Goal: Check status: Check status

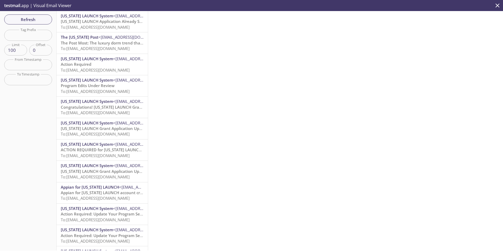
click at [84, 22] on span "[US_STATE] LAUNCH Application Already Submitted" at bounding box center [109, 21] width 96 height 5
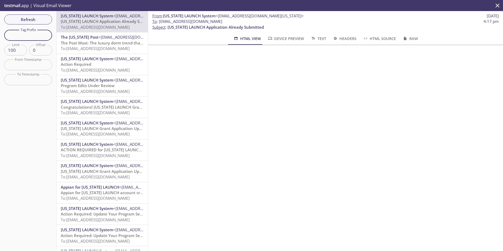
click at [30, 33] on input "text" at bounding box center [28, 35] width 48 height 11
type input "portalWaitlist"
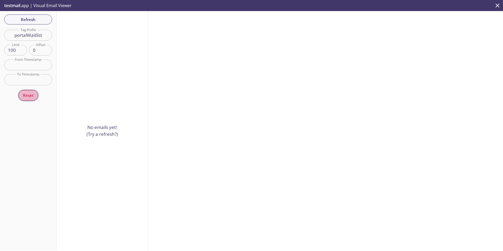
click at [27, 95] on span "Reset" at bounding box center [28, 95] width 11 height 7
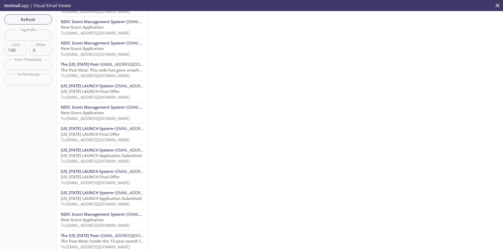
scroll to position [658, 0]
click at [91, 181] on span "To: [EMAIL_ADDRESS][DOMAIN_NAME]" at bounding box center [95, 182] width 69 height 5
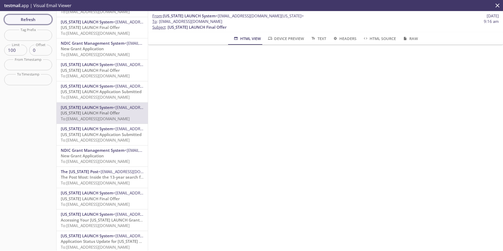
scroll to position [686, 0]
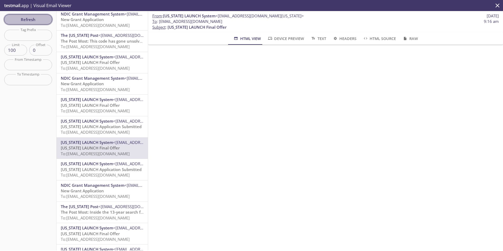
click at [33, 19] on span "Refresh" at bounding box center [27, 19] width 39 height 7
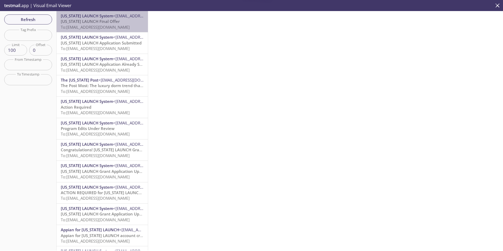
click at [103, 26] on span "To: [EMAIL_ADDRESS][DOMAIN_NAME]" at bounding box center [95, 26] width 69 height 5
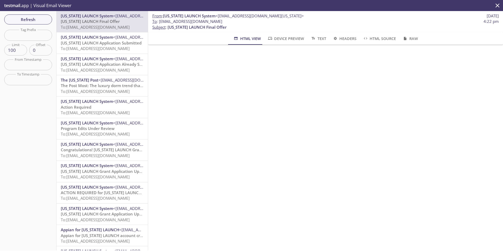
scroll to position [26, 0]
